Goal: Information Seeking & Learning: Learn about a topic

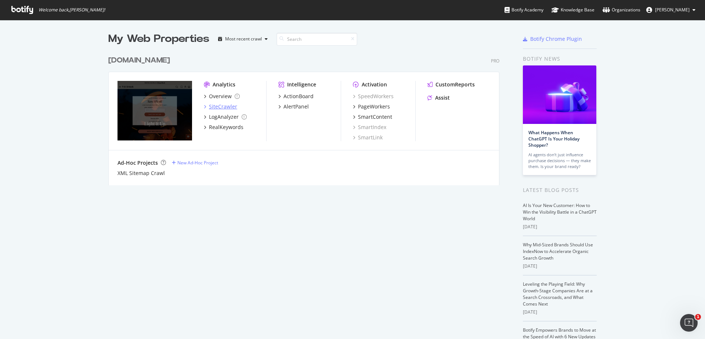
click at [220, 105] on div "SiteCrawler" at bounding box center [223, 106] width 28 height 7
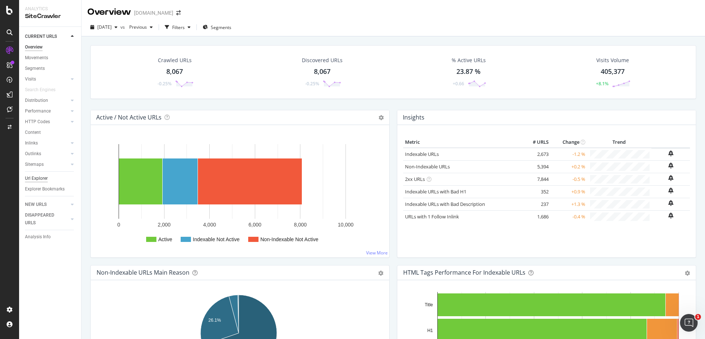
click at [38, 178] on div "Url Explorer" at bounding box center [36, 178] width 23 height 8
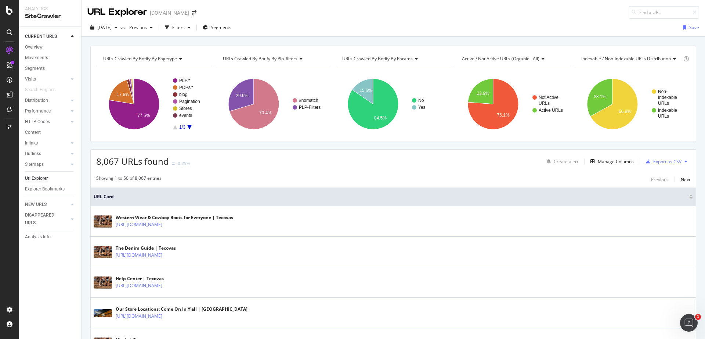
click at [289, 30] on div "[DATE] vs Previous Filters Segments Save" at bounding box center [394, 29] width 624 height 15
drag, startPoint x: 612, startPoint y: 25, endPoint x: 617, endPoint y: 20, distance: 6.8
click at [614, 23] on div "[DATE] vs Previous Filters Segments Save" at bounding box center [394, 29] width 624 height 15
click at [654, 11] on input at bounding box center [664, 12] width 71 height 13
drag, startPoint x: 605, startPoint y: 13, endPoint x: 621, endPoint y: 1, distance: 19.7
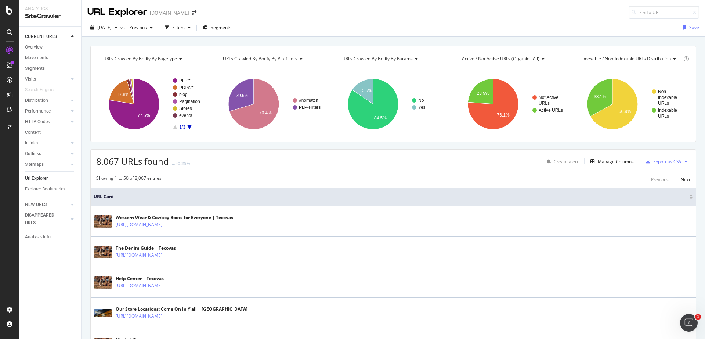
click at [605, 13] on div "URL Explorer [DOMAIN_NAME]" at bounding box center [394, 9] width 624 height 19
click at [71, 100] on icon at bounding box center [72, 100] width 3 height 4
click at [67, 98] on div at bounding box center [64, 100] width 7 height 7
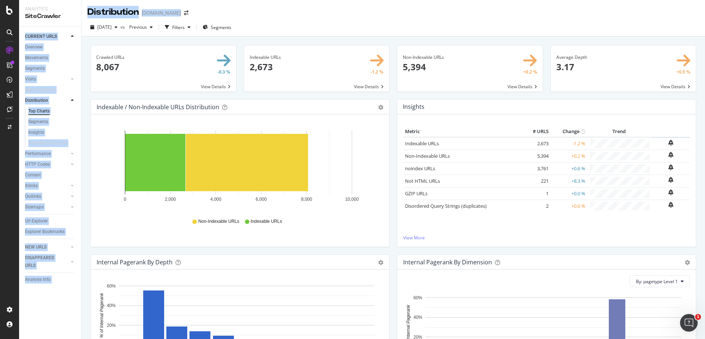
drag, startPoint x: 206, startPoint y: 14, endPoint x: 98, endPoint y: 17, distance: 108.7
click at [82, 15] on div "Distribution [DOMAIN_NAME]" at bounding box center [394, 9] width 624 height 18
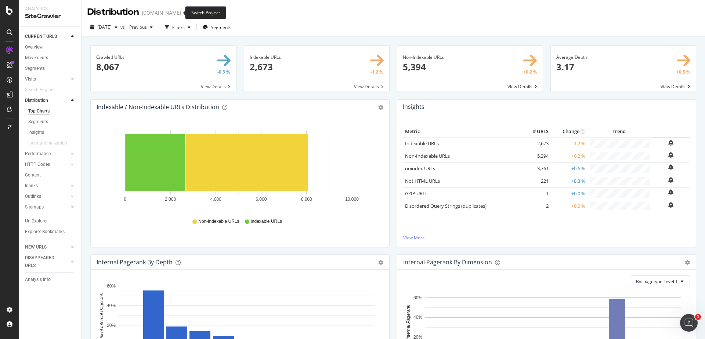
click at [188, 12] on div "Switch Project" at bounding box center [205, 12] width 41 height 13
click at [285, 20] on div "[DATE] vs Previous Filters Segments" at bounding box center [394, 27] width 624 height 18
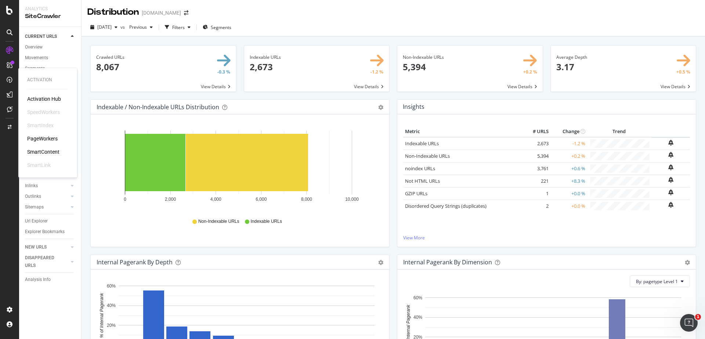
click at [55, 137] on div "PageWorkers" at bounding box center [42, 138] width 30 height 7
